Goal: Communication & Community: Share content

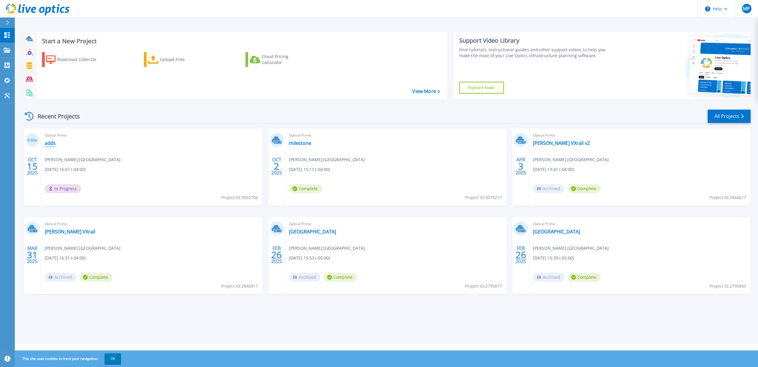
click at [51, 141] on link "adds" at bounding box center [50, 143] width 11 height 6
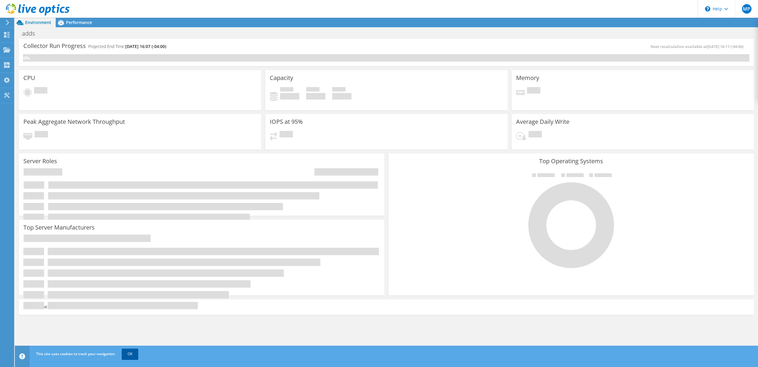
click at [127, 351] on link "OK" at bounding box center [130, 353] width 17 height 11
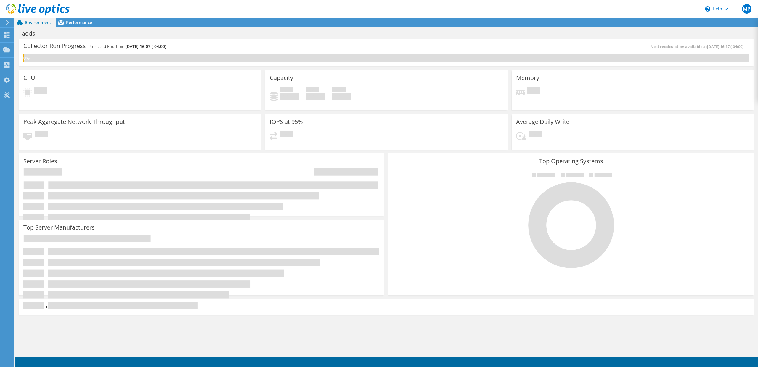
click at [7, 23] on icon at bounding box center [7, 22] width 4 height 5
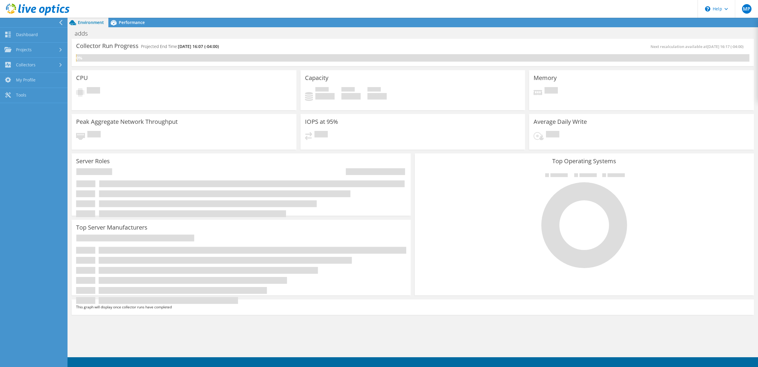
click at [54, 20] on div at bounding box center [33, 22] width 68 height 9
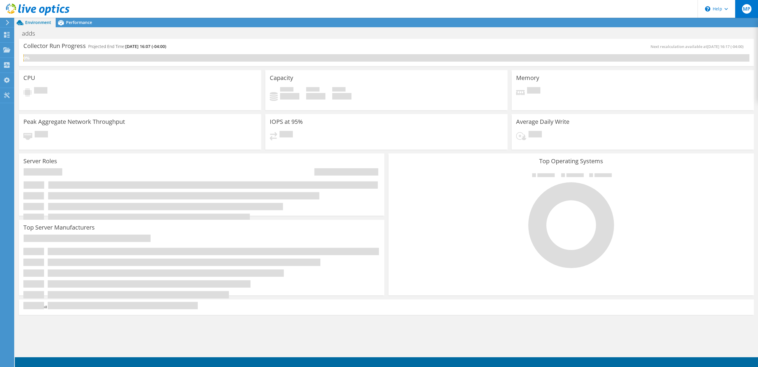
click at [748, 9] on span "MP" at bounding box center [746, 8] width 9 height 9
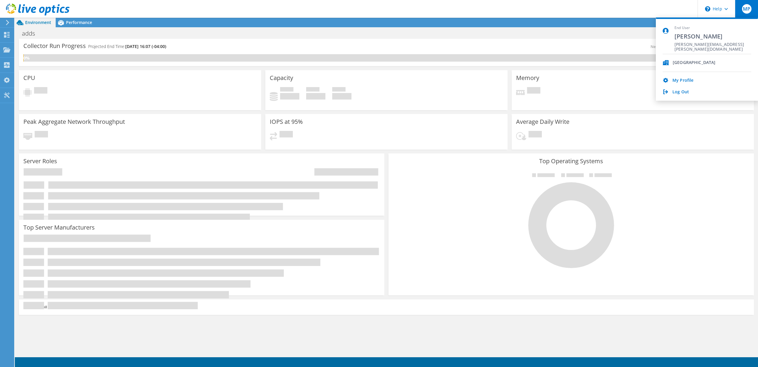
click at [20, 12] on use at bounding box center [38, 10] width 64 height 12
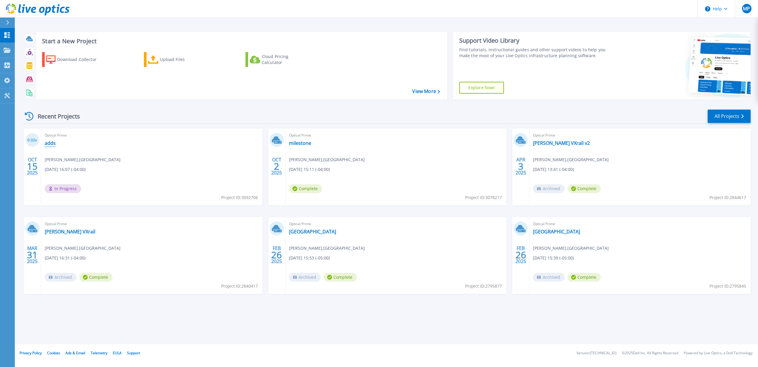
click at [47, 143] on link "adds" at bounding box center [50, 143] width 11 height 6
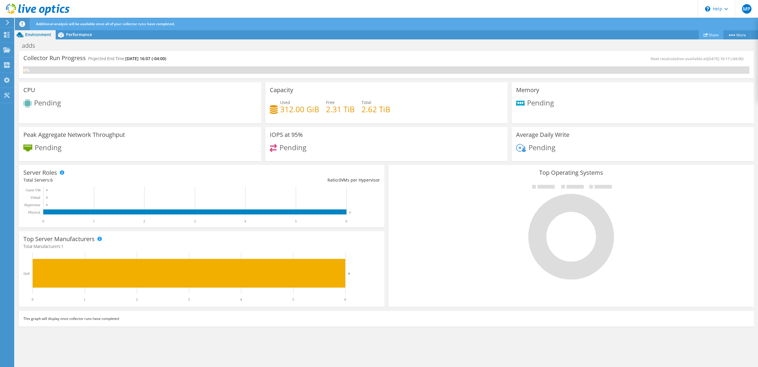
click at [706, 35] on link "Share" at bounding box center [711, 34] width 25 height 9
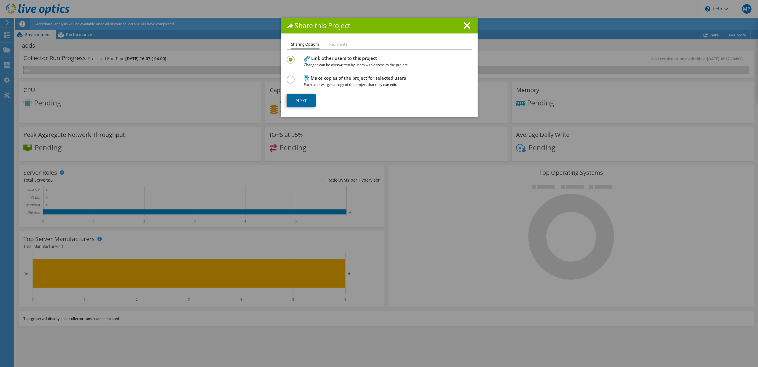
click at [304, 103] on link "Next" at bounding box center [301, 100] width 29 height 13
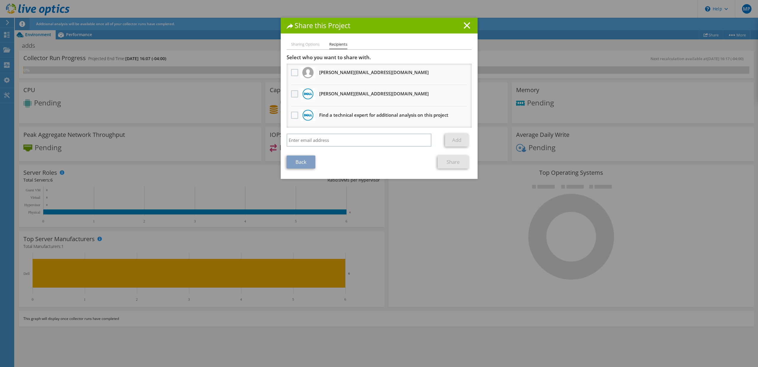
click at [295, 93] on label at bounding box center [295, 93] width 9 height 7
click at [0, 0] on input "checkbox" at bounding box center [0, 0] width 0 height 0
click at [293, 70] on label at bounding box center [295, 72] width 9 height 7
click at [0, 0] on input "checkbox" at bounding box center [0, 0] width 0 height 0
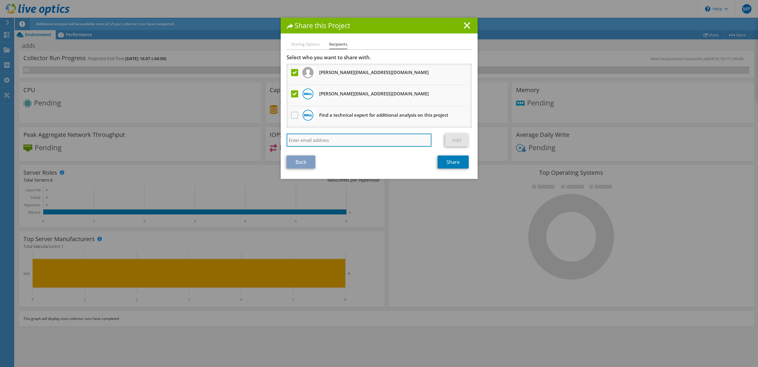
click at [320, 138] on input "search" at bounding box center [359, 140] width 145 height 13
paste input "[PERSON_NAME][EMAIL_ADDRESS][DOMAIN_NAME]"
click at [408, 143] on input "[PERSON_NAME][EMAIL_ADDRESS][DOMAIN_NAME]" at bounding box center [359, 140] width 145 height 13
type input "[PERSON_NAME][EMAIL_ADDRESS][DOMAIN_NAME]"
click at [450, 142] on link "Add" at bounding box center [456, 140] width 23 height 13
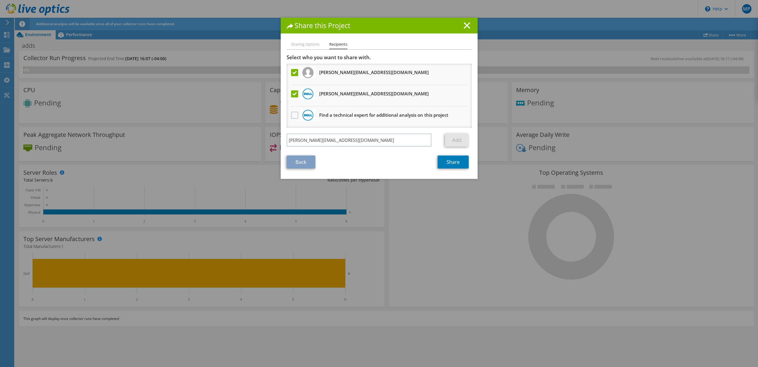
click at [450, 142] on link "Add" at bounding box center [456, 140] width 23 height 13
click at [295, 94] on label at bounding box center [295, 93] width 9 height 7
click at [0, 0] on input "checkbox" at bounding box center [0, 0] width 0 height 0
click at [294, 72] on label at bounding box center [295, 72] width 9 height 7
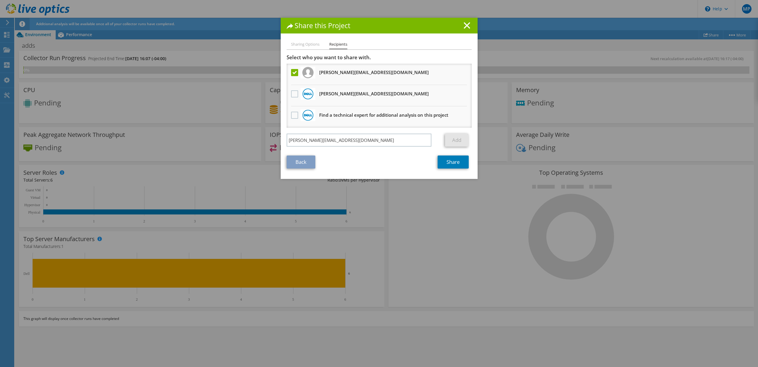
click at [0, 0] on input "checkbox" at bounding box center [0, 0] width 0 height 0
click at [458, 139] on link "Add" at bounding box center [456, 140] width 23 height 13
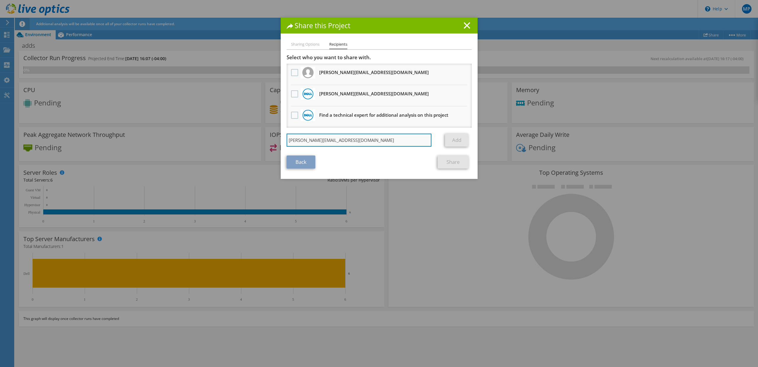
click at [380, 141] on input "[PERSON_NAME][EMAIL_ADDRESS][DOMAIN_NAME]" at bounding box center [359, 140] width 145 height 13
click at [295, 74] on label at bounding box center [295, 72] width 9 height 7
click at [0, 0] on input "checkbox" at bounding box center [0, 0] width 0 height 0
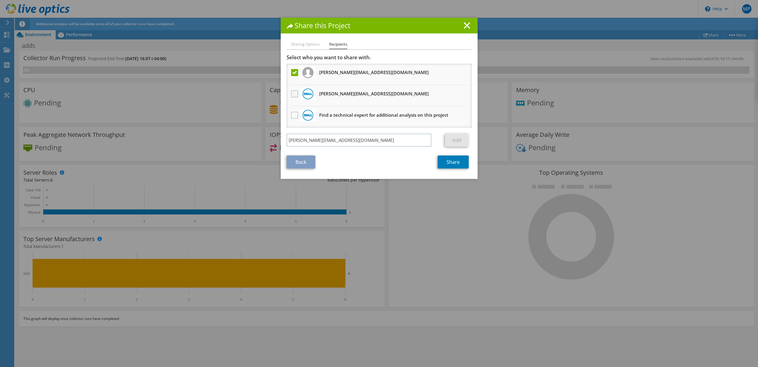
click at [295, 96] on label at bounding box center [295, 93] width 9 height 7
click at [0, 0] on input "checkbox" at bounding box center [0, 0] width 0 height 0
click at [456, 165] on link "Share" at bounding box center [453, 161] width 31 height 13
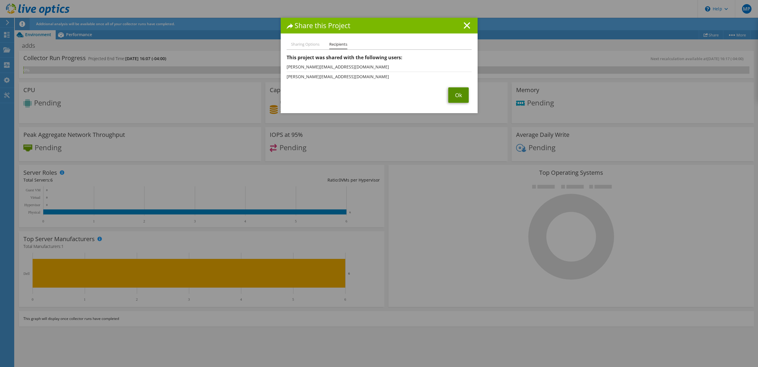
click at [457, 94] on link "Ok" at bounding box center [458, 94] width 20 height 15
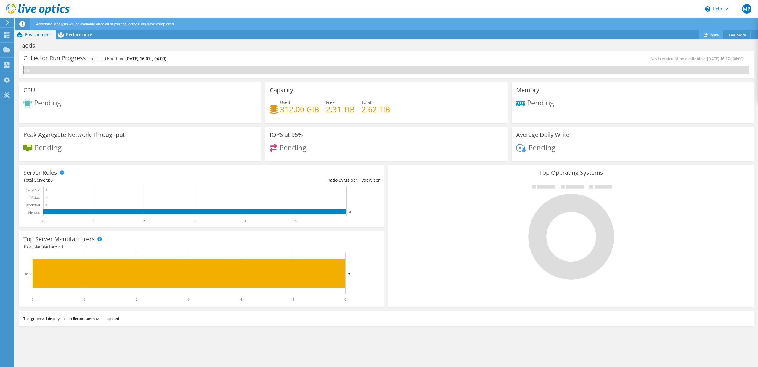
click at [711, 35] on link "Share" at bounding box center [711, 34] width 25 height 9
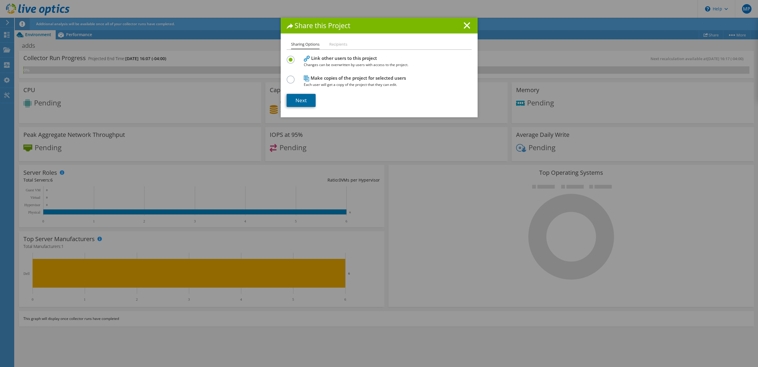
click at [302, 104] on link "Next" at bounding box center [301, 100] width 29 height 13
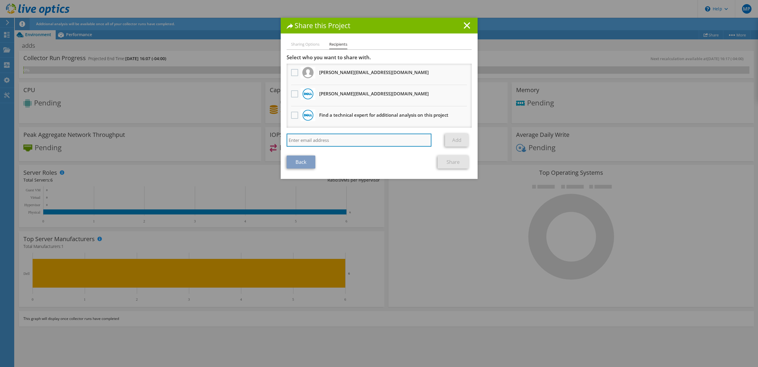
click at [302, 142] on input "search" at bounding box center [359, 140] width 145 height 13
paste input "[PERSON_NAME][EMAIL_ADDRESS][DOMAIN_NAME]"
click at [452, 142] on link "Add" at bounding box center [456, 140] width 23 height 13
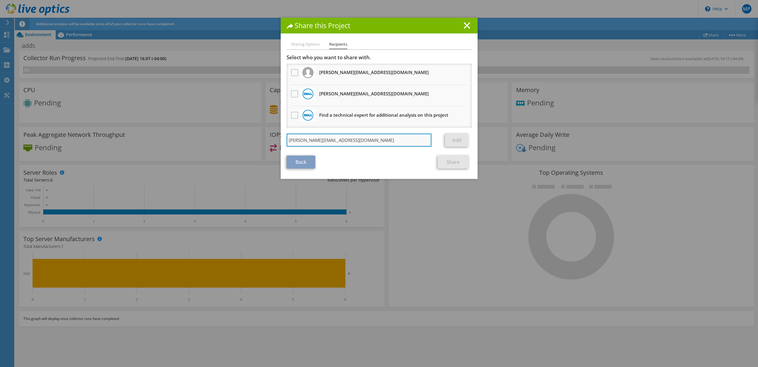
click at [387, 144] on input "[PERSON_NAME][EMAIL_ADDRESS][DOMAIN_NAME]" at bounding box center [359, 140] width 145 height 13
type input "[PERSON_NAME][EMAIL_ADDRESS][DOMAIN_NAME]"
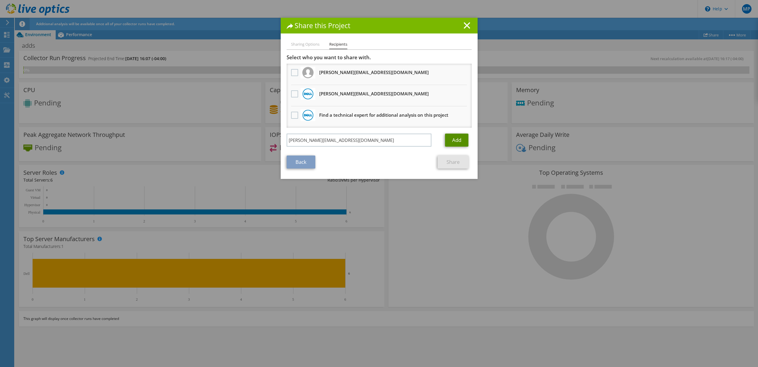
click at [459, 140] on link "Add" at bounding box center [456, 140] width 23 height 13
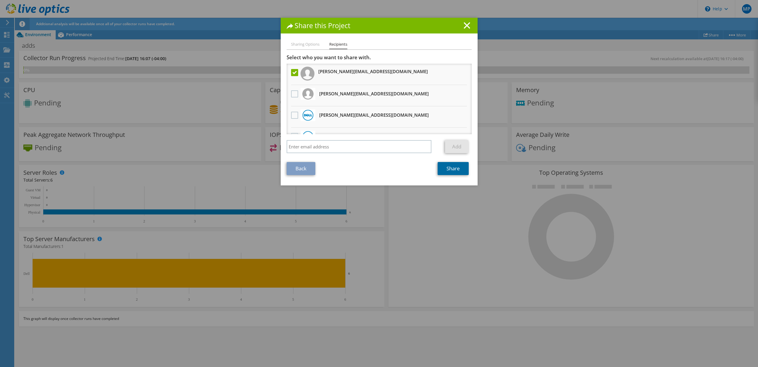
click at [445, 169] on link "Share" at bounding box center [453, 168] width 31 height 13
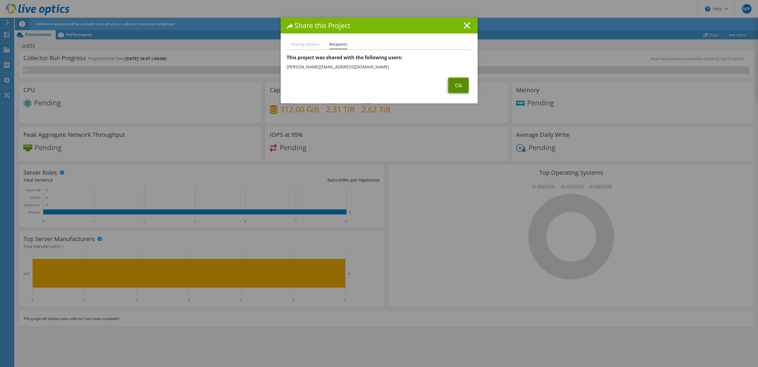
click at [455, 88] on link "Ok" at bounding box center [458, 85] width 20 height 15
